Goal: Navigation & Orientation: Understand site structure

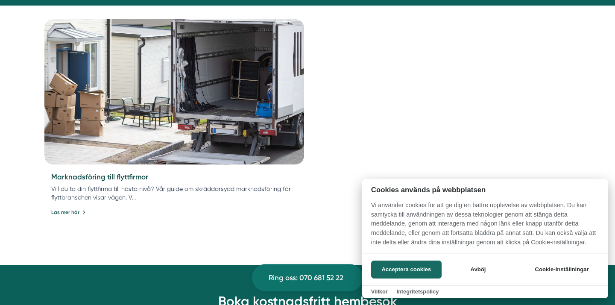
scroll to position [414, 0]
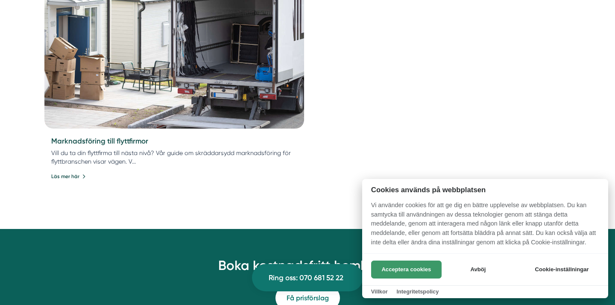
click at [394, 268] on button "Acceptera cookies" at bounding box center [406, 270] width 70 height 18
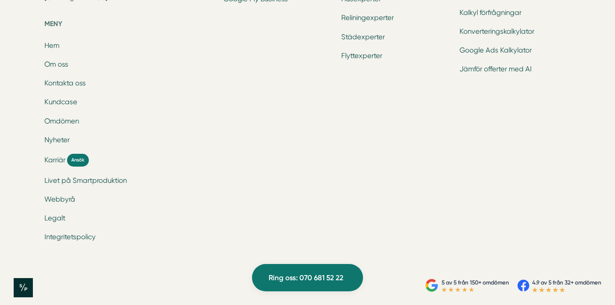
scroll to position [1095, 0]
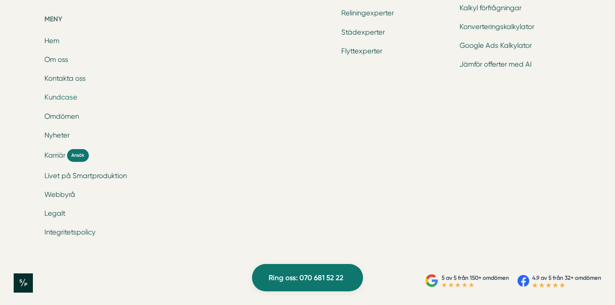
click at [67, 100] on link "Kundcase" at bounding box center [60, 97] width 33 height 8
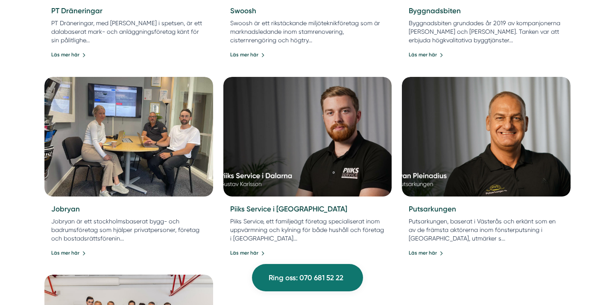
scroll to position [732, 0]
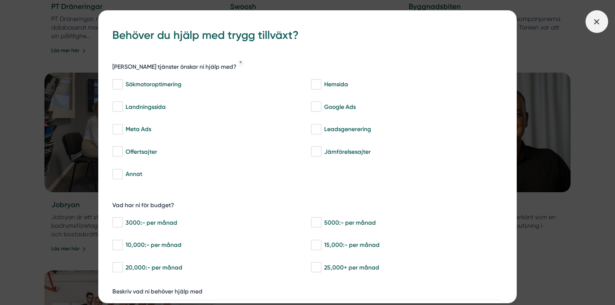
click at [601, 22] on icon at bounding box center [596, 21] width 9 height 9
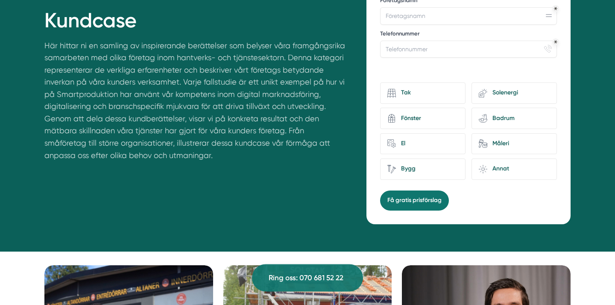
scroll to position [0, 0]
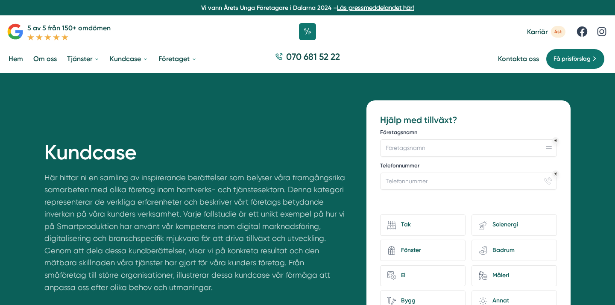
click at [49, 64] on link "Om oss" at bounding box center [45, 59] width 27 height 22
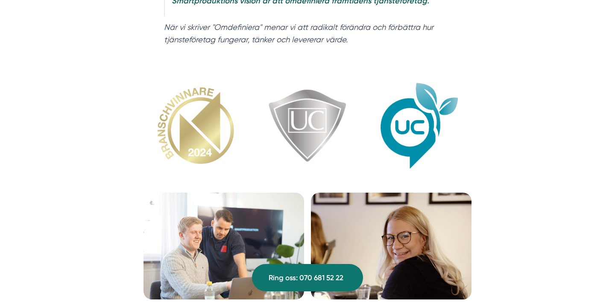
scroll to position [1032, 0]
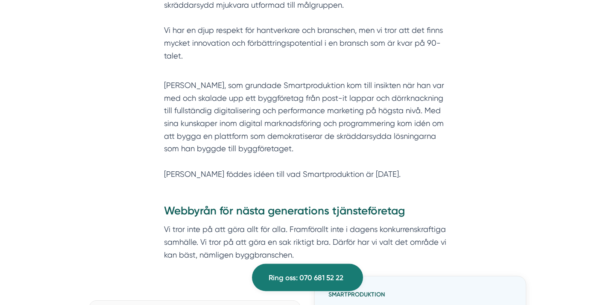
scroll to position [0, 0]
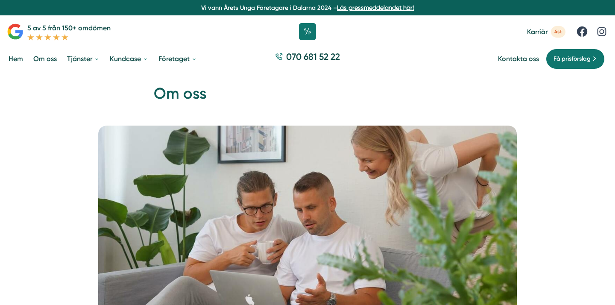
click at [14, 64] on link "Hem" at bounding box center [16, 59] width 18 height 22
